Goal: Task Accomplishment & Management: Use online tool/utility

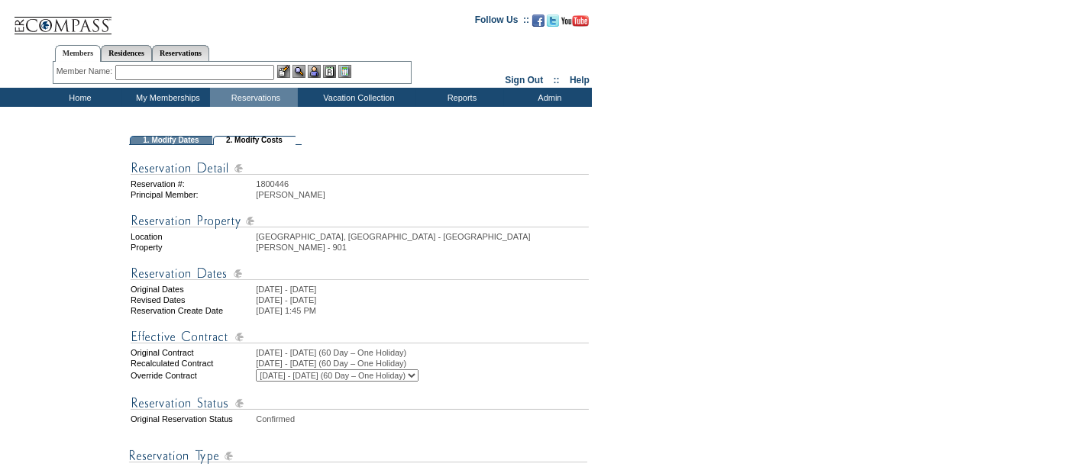
drag, startPoint x: 0, startPoint y: 0, endPoint x: 374, endPoint y: 153, distance: 404.1
click at [374, 153] on td at bounding box center [360, 151] width 458 height 9
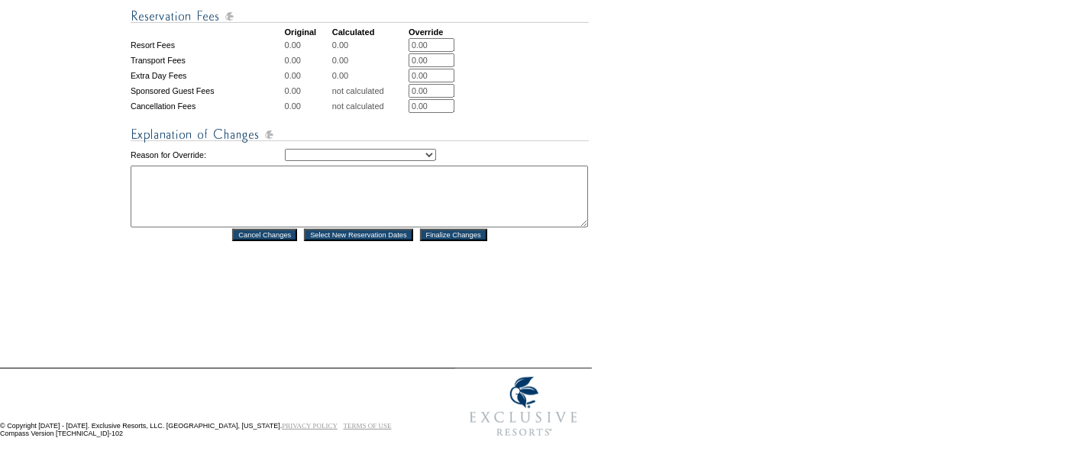
click at [332, 158] on select "Creating Continuous Stay Days Rebooked After Cancellation Editing Occupant Expe…" at bounding box center [360, 155] width 151 height 12
select select "1043"
click at [285, 149] on select "Creating Continuous Stay Days Rebooked After Cancellation Editing Occupant Expe…" at bounding box center [360, 155] width 151 height 12
click at [306, 206] on textarea at bounding box center [359, 197] width 457 height 62
type textarea "R"
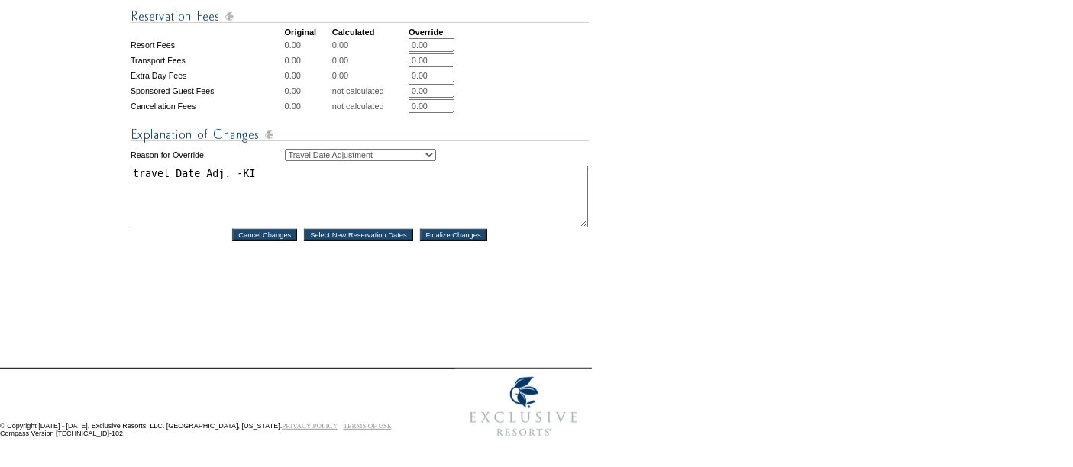
click at [136, 169] on textarea "travel Date Adj. -KI" at bounding box center [359, 197] width 457 height 62
type textarea "Travel Date Adj. -KI"
click at [469, 238] on input "Finalize Changes" at bounding box center [453, 235] width 67 height 12
